Goal: Use online tool/utility: Utilize a website feature to perform a specific function

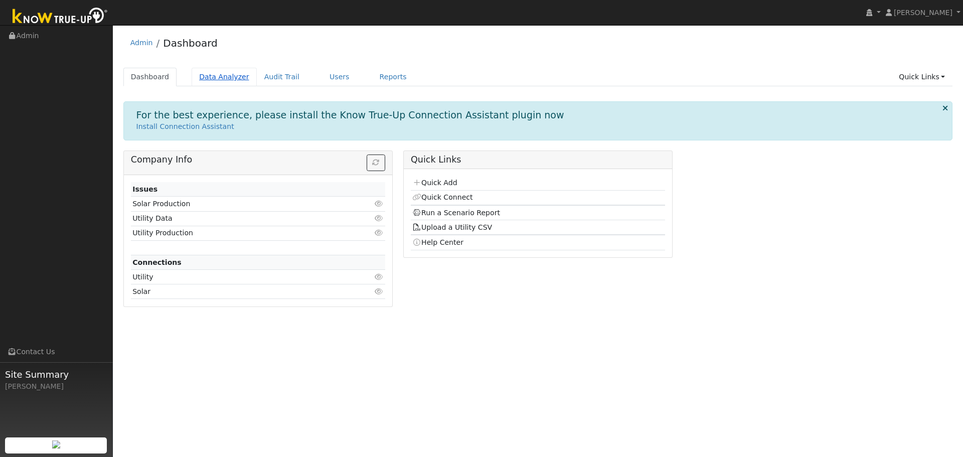
click at [207, 76] on link "Data Analyzer" at bounding box center [224, 77] width 65 height 19
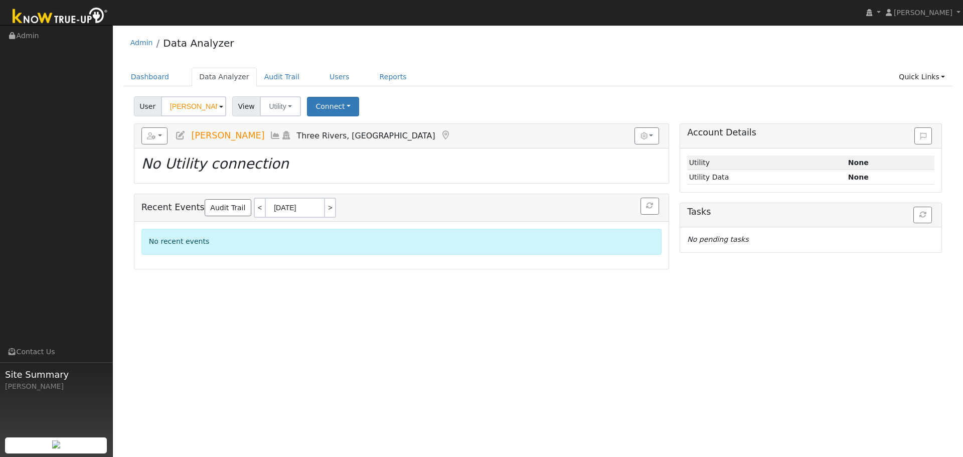
click at [219, 105] on span at bounding box center [221, 107] width 4 height 12
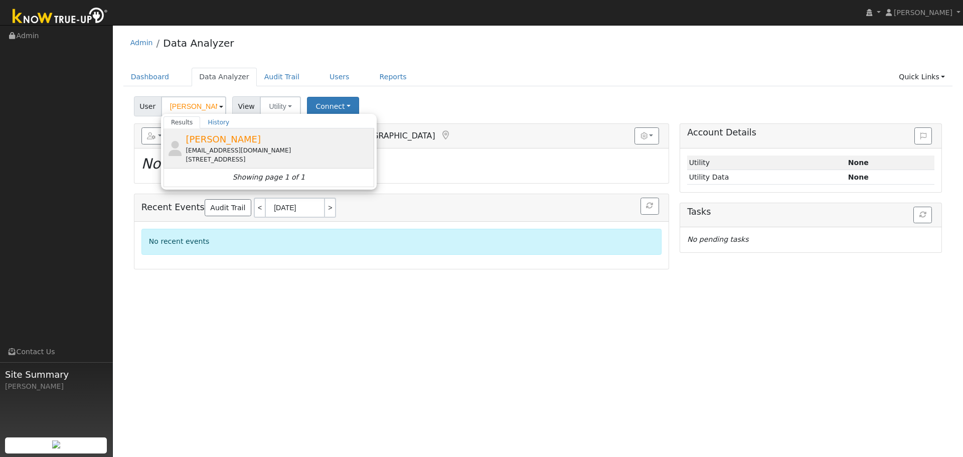
click at [269, 148] on div "jnetamerson@aol.com" at bounding box center [279, 150] width 186 height 9
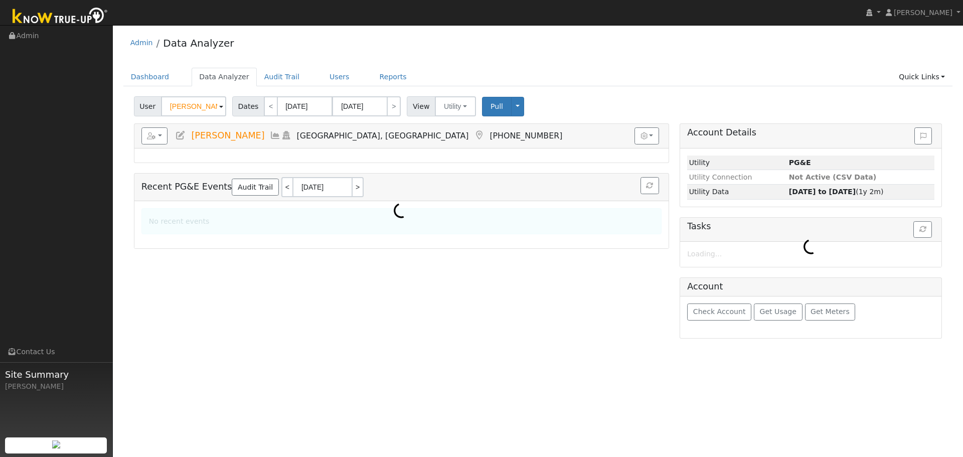
type input "Jeannette Amerson"
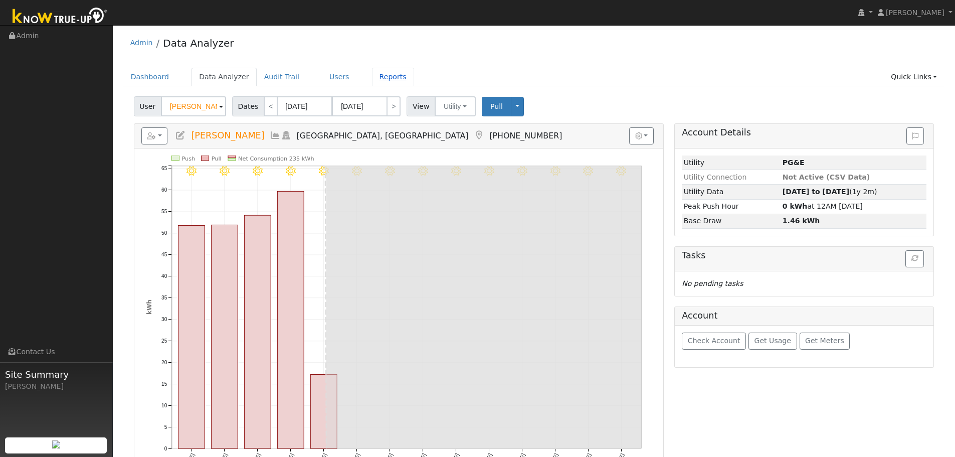
click at [384, 78] on link "Reports" at bounding box center [393, 77] width 42 height 19
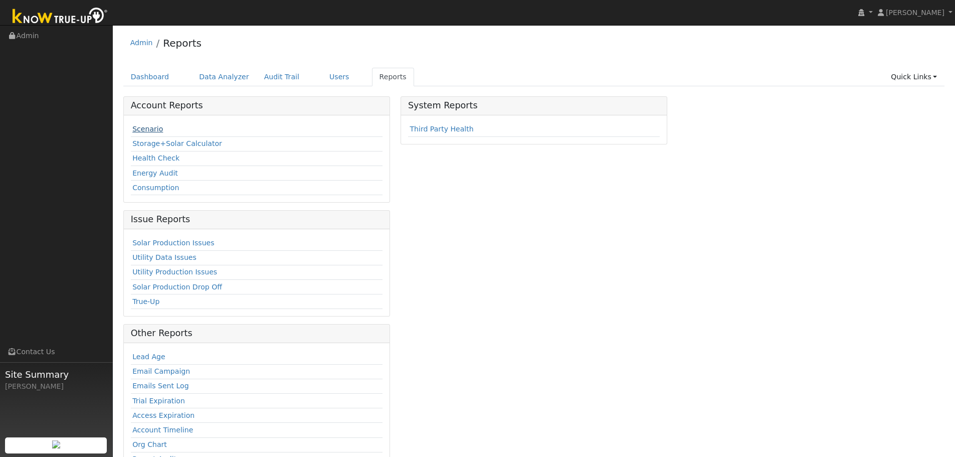
click at [155, 129] on link "Scenario" at bounding box center [147, 129] width 31 height 8
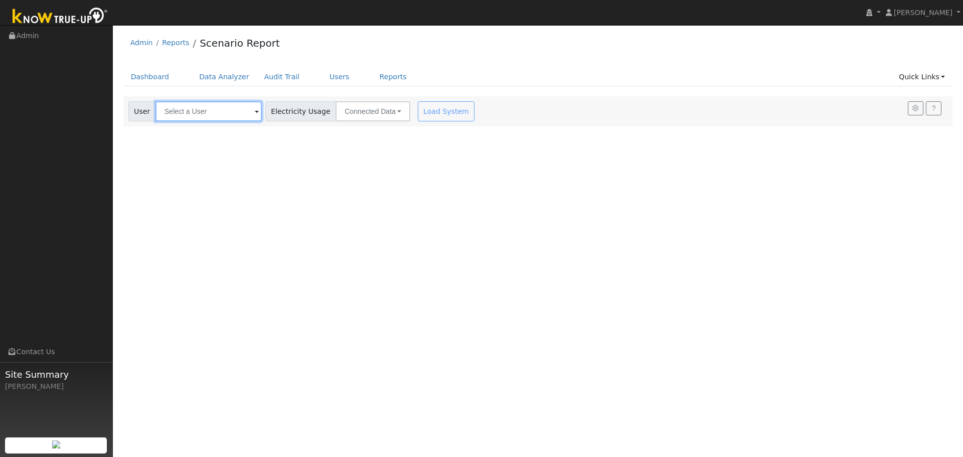
click at [220, 116] on input "text" at bounding box center [208, 111] width 106 height 20
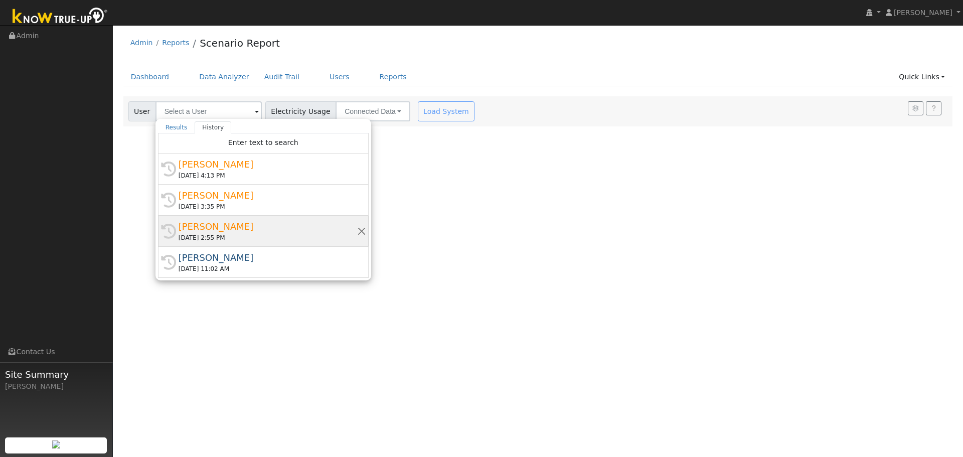
click at [222, 233] on div "Jeannette Amerson" at bounding box center [267, 227] width 178 height 14
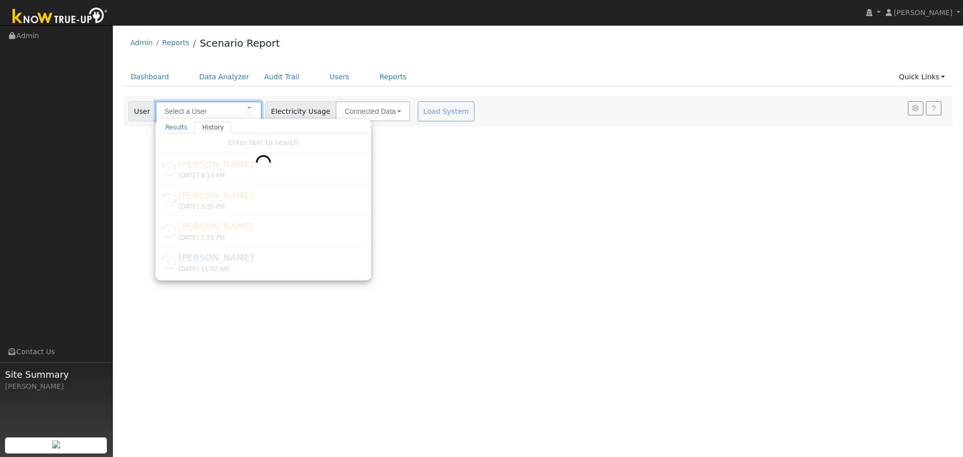
type input "Jeannette Amerson"
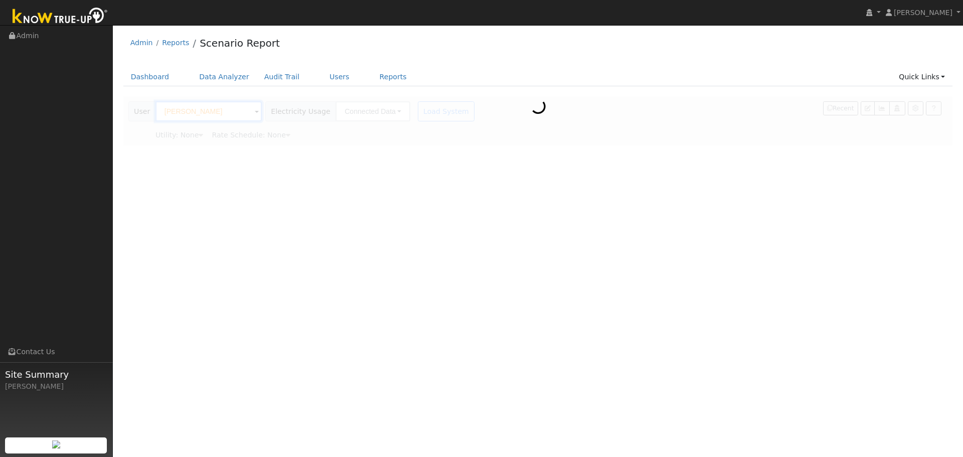
type input "Pacific Gas & Electric"
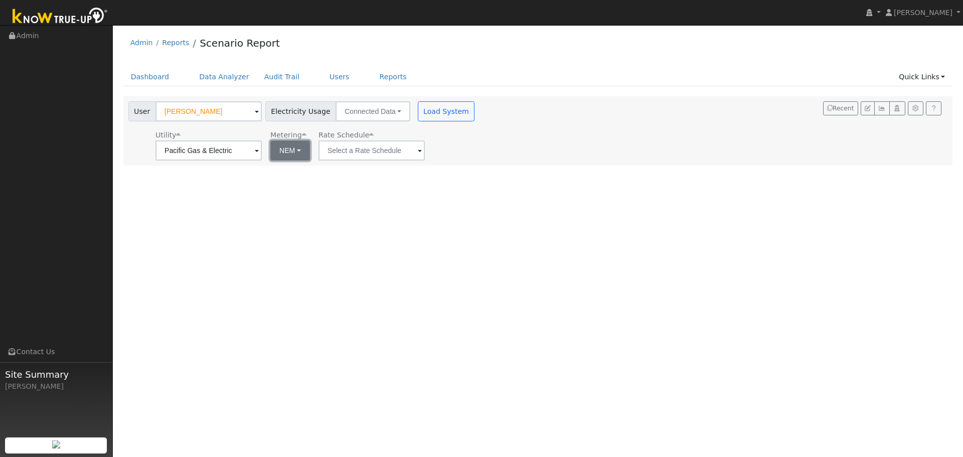
click at [283, 152] on button "NEM" at bounding box center [290, 150] width 40 height 20
drag, startPoint x: 303, startPoint y: 187, endPoint x: 340, endPoint y: 155, distance: 49.1
click at [303, 186] on link "NBT" at bounding box center [304, 187] width 70 height 14
type input "E-ELEC"
click at [427, 111] on button "Load System" at bounding box center [446, 111] width 57 height 20
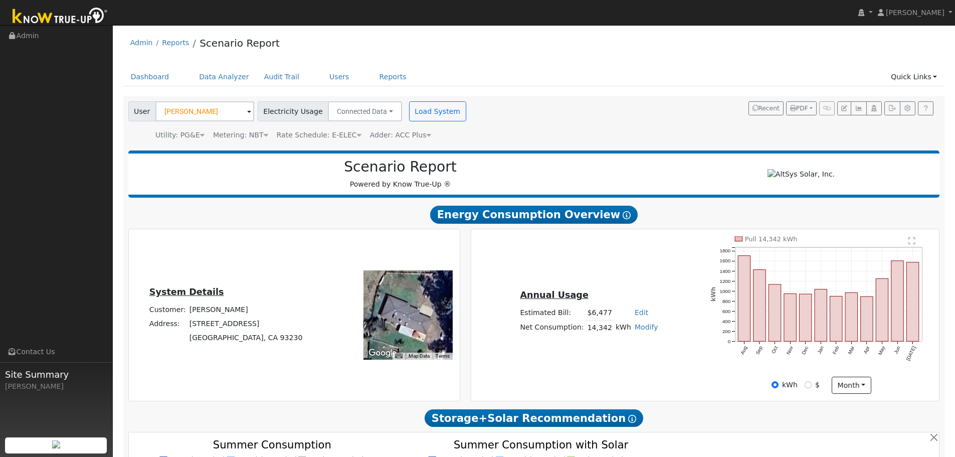
click at [658, 86] on ul "Dashboard Data Analyzer Audit Trail Users Reports Quick Links Quick Add Quick C…" at bounding box center [534, 77] width 822 height 19
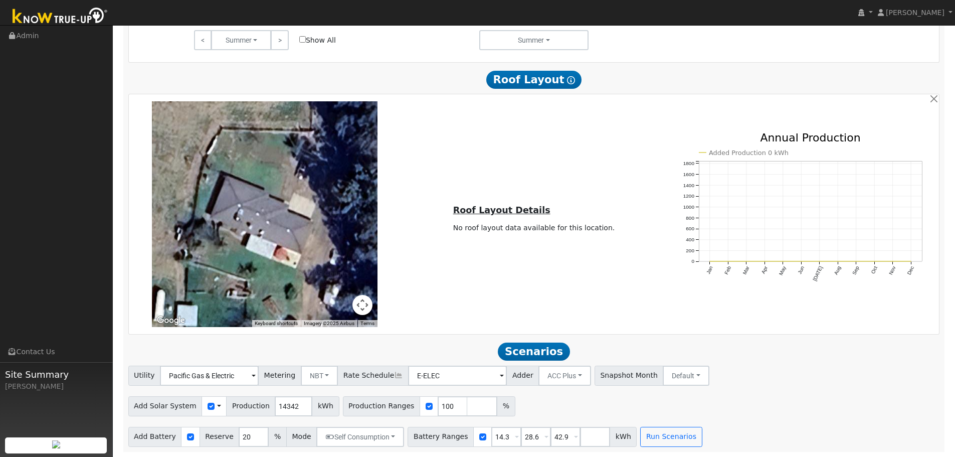
scroll to position [578, 0]
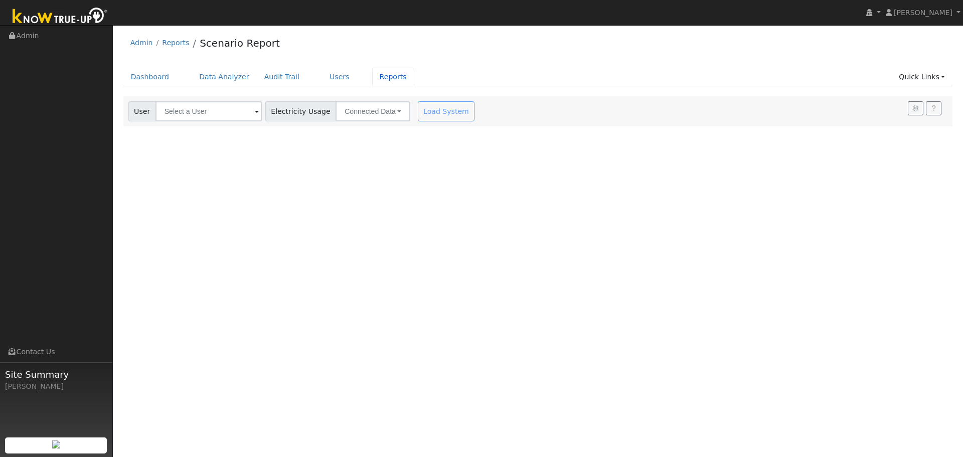
click at [386, 78] on link "Reports" at bounding box center [393, 77] width 42 height 19
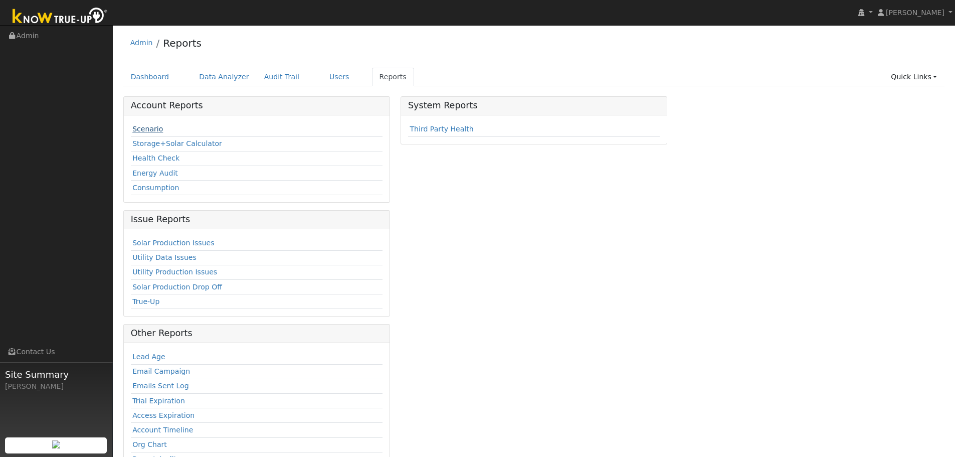
click at [156, 129] on link "Scenario" at bounding box center [147, 129] width 31 height 8
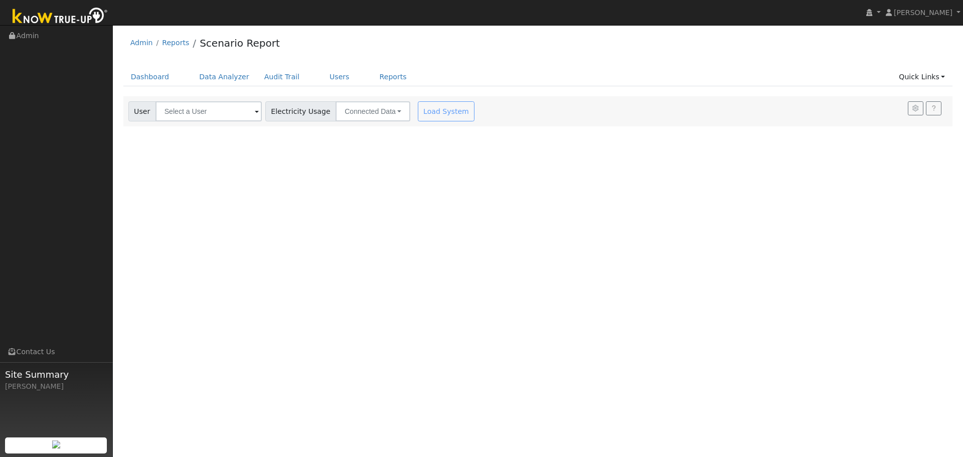
click at [255, 115] on span at bounding box center [257, 112] width 4 height 12
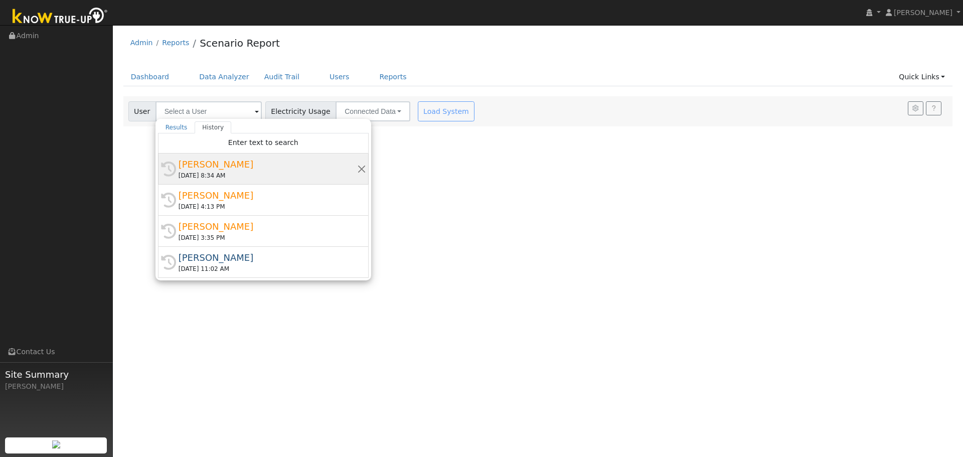
click at [248, 169] on div "[PERSON_NAME]" at bounding box center [267, 164] width 178 height 14
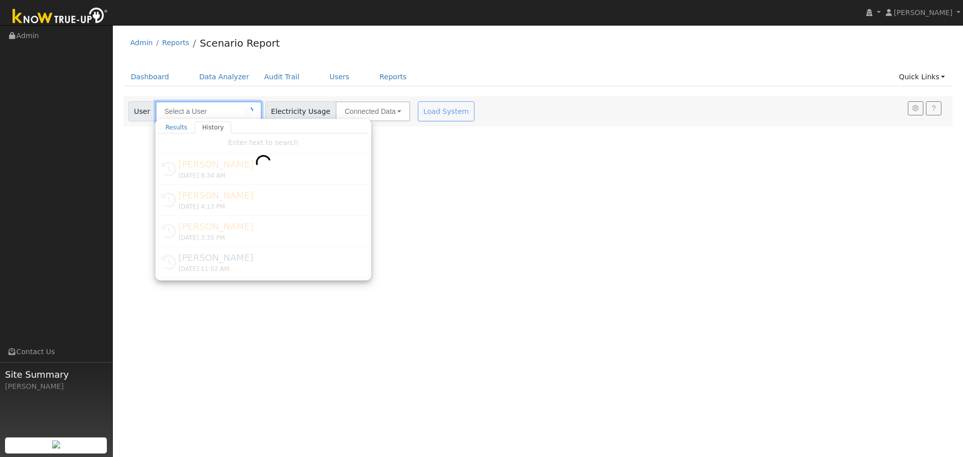
type input "[PERSON_NAME]"
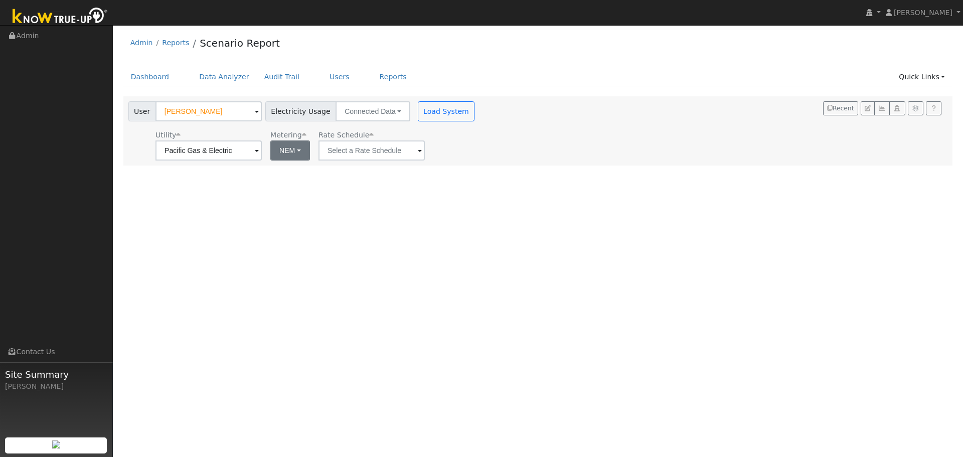
click at [289, 161] on div "User Profile First name Last name Email Email Notifications No Emails No Emails…" at bounding box center [538, 241] width 850 height 432
click at [293, 152] on button "NEM" at bounding box center [290, 150] width 40 height 20
click at [300, 189] on link "NBT" at bounding box center [304, 187] width 70 height 14
type input "E-ELEC"
click at [437, 115] on button "Load System" at bounding box center [446, 111] width 57 height 20
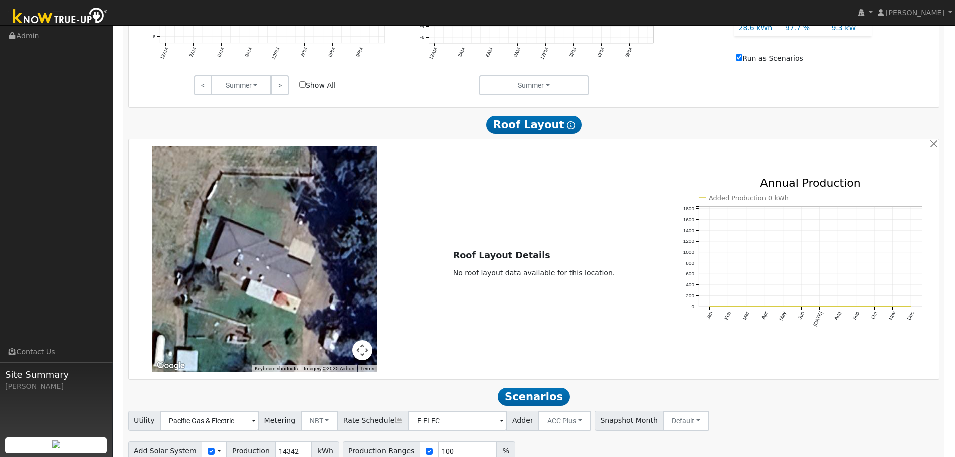
scroll to position [578, 0]
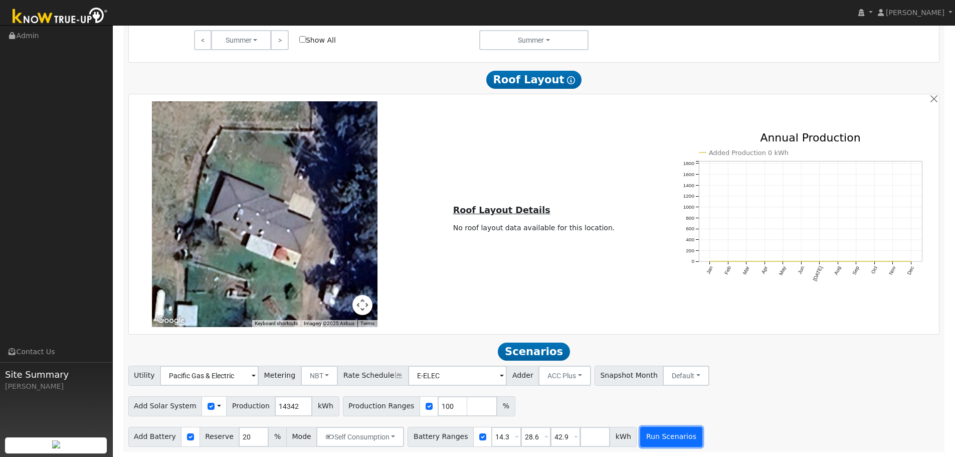
click at [648, 436] on button "Run Scenarios" at bounding box center [671, 437] width 62 height 20
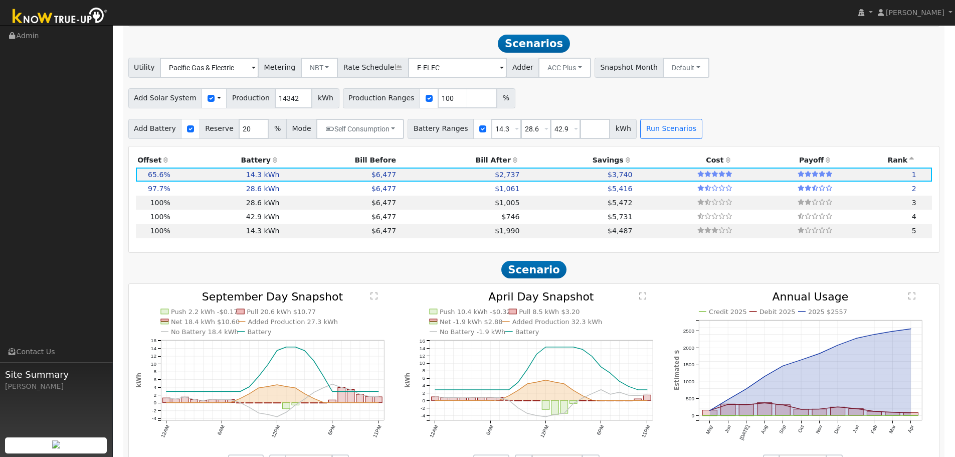
scroll to position [889, 0]
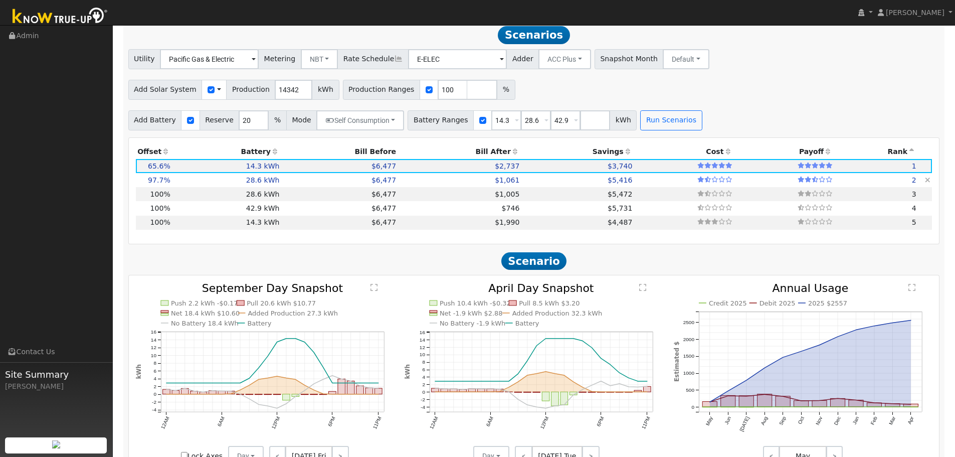
click at [315, 187] on td "$6,477" at bounding box center [339, 180] width 117 height 14
type input "9.3"
type input "$30,533"
type input "$11,010"
type input "$12,463"
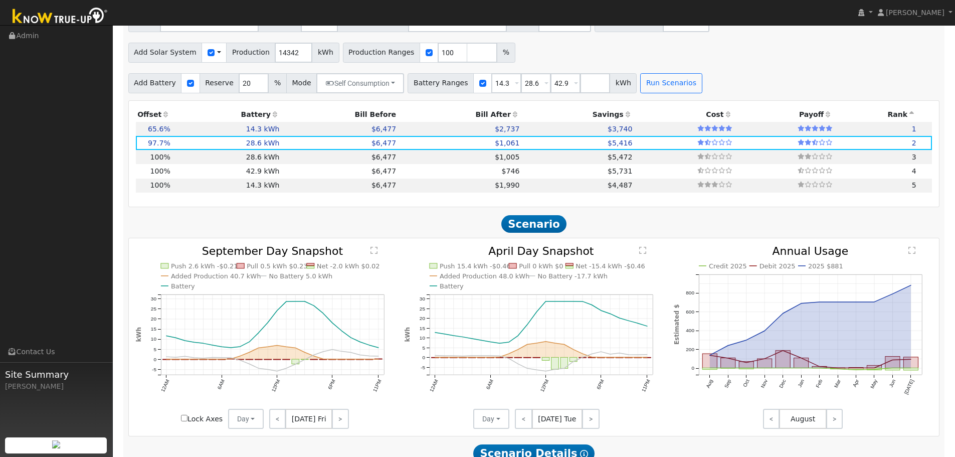
scroll to position [924, 0]
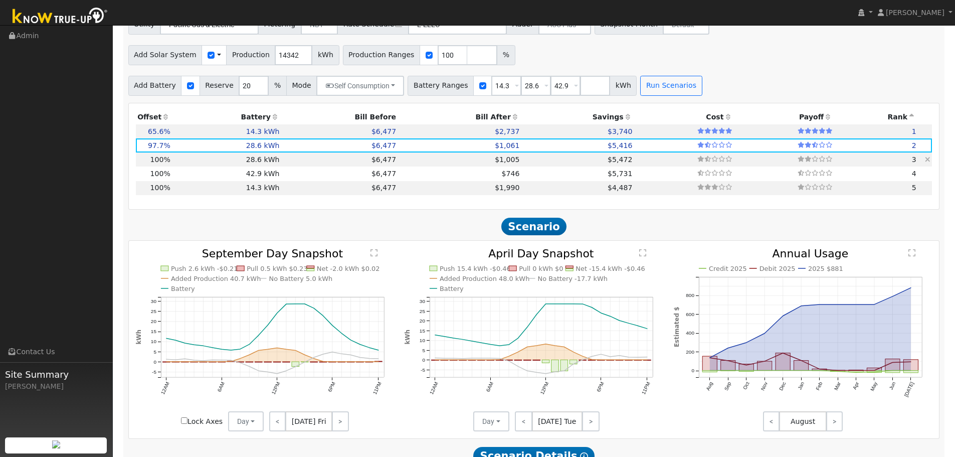
click at [398, 166] on td "$1,005" at bounding box center [459, 159] width 123 height 14
type input "9.6"
type input "$31,266"
type input "$12,683"
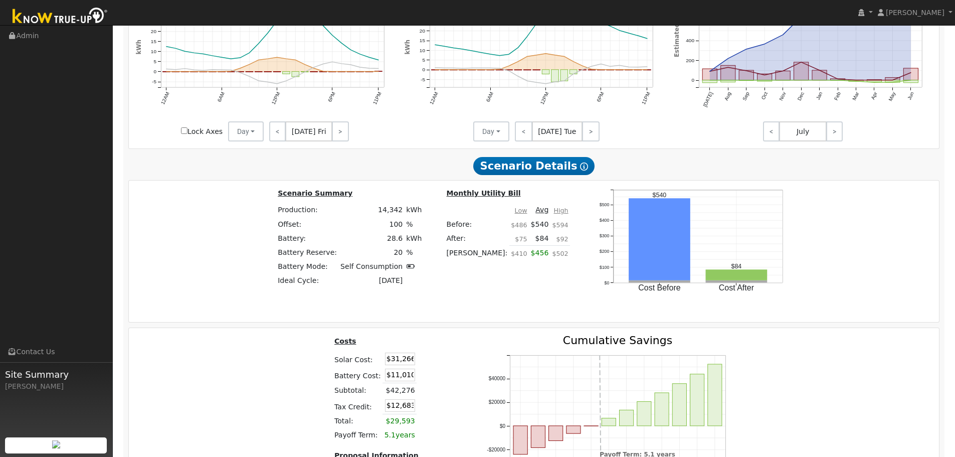
scroll to position [1207, 0]
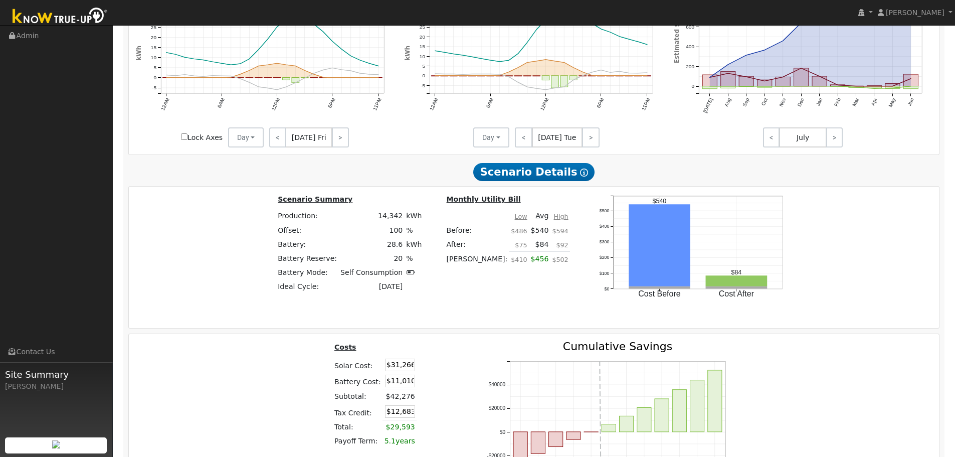
click at [580, 175] on icon at bounding box center [584, 172] width 8 height 8
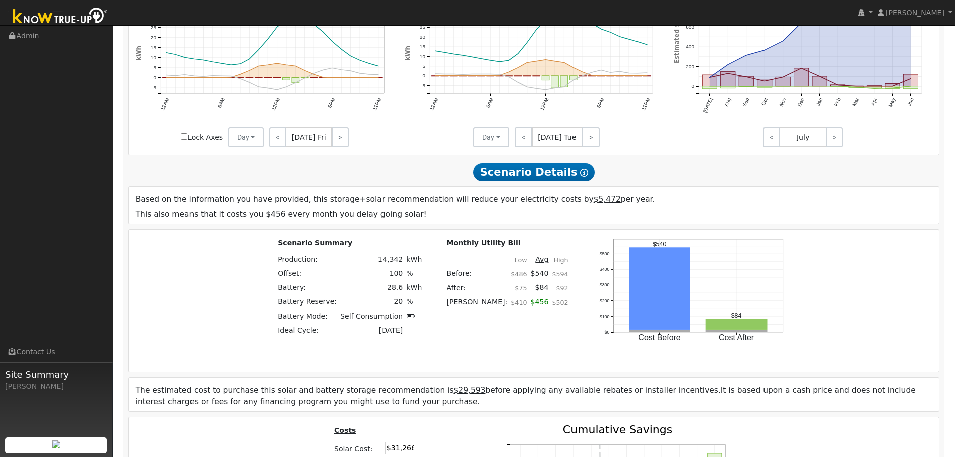
click at [580, 175] on icon at bounding box center [584, 172] width 8 height 8
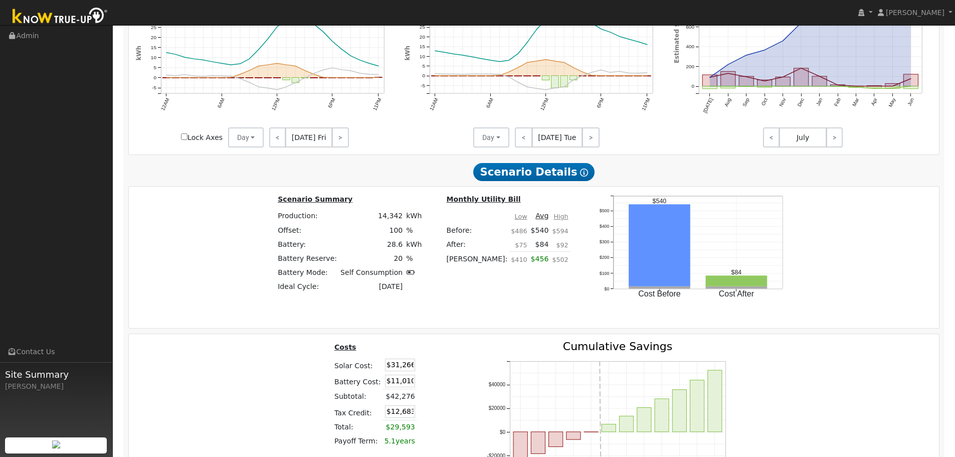
click at [580, 175] on icon at bounding box center [584, 172] width 8 height 8
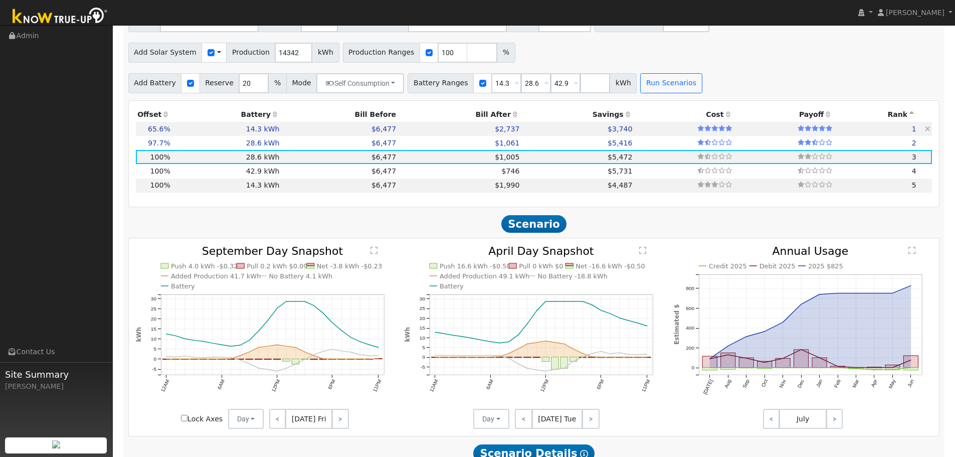
scroll to position [924, 0]
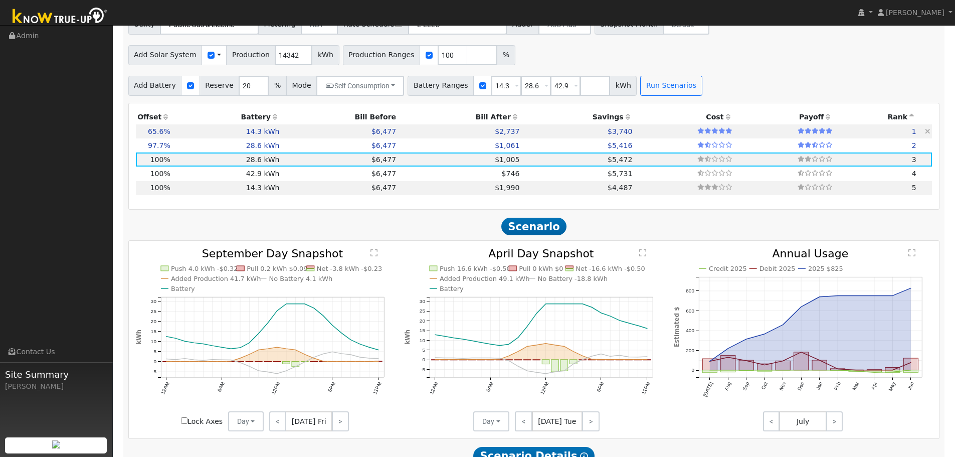
click at [426, 137] on td "$2,737" at bounding box center [459, 131] width 123 height 14
type input "6.3"
type input "$20,518"
type input "$5,505"
type input "$7,807"
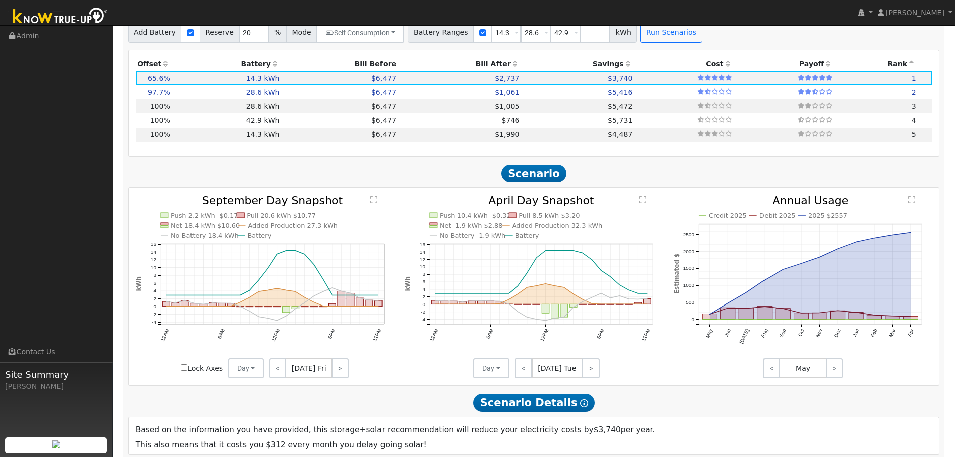
scroll to position [973, 0]
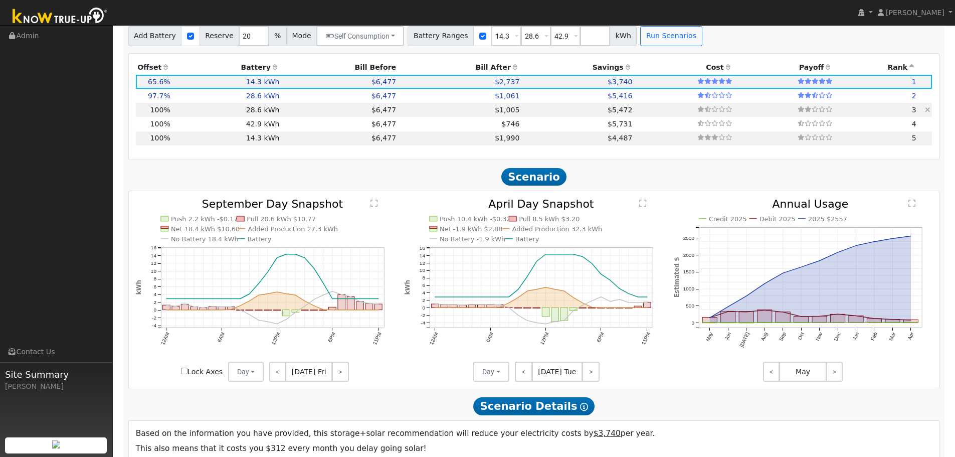
click at [445, 111] on td "$1,005" at bounding box center [459, 110] width 123 height 14
type input "9.6"
type input "$31,266"
type input "$11,010"
type input "$12,683"
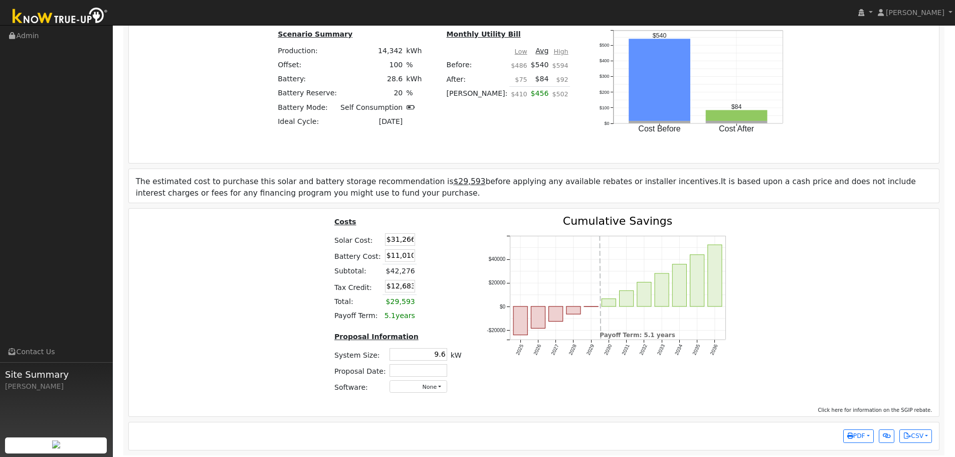
scroll to position [1424, 0]
